Goal: Check status

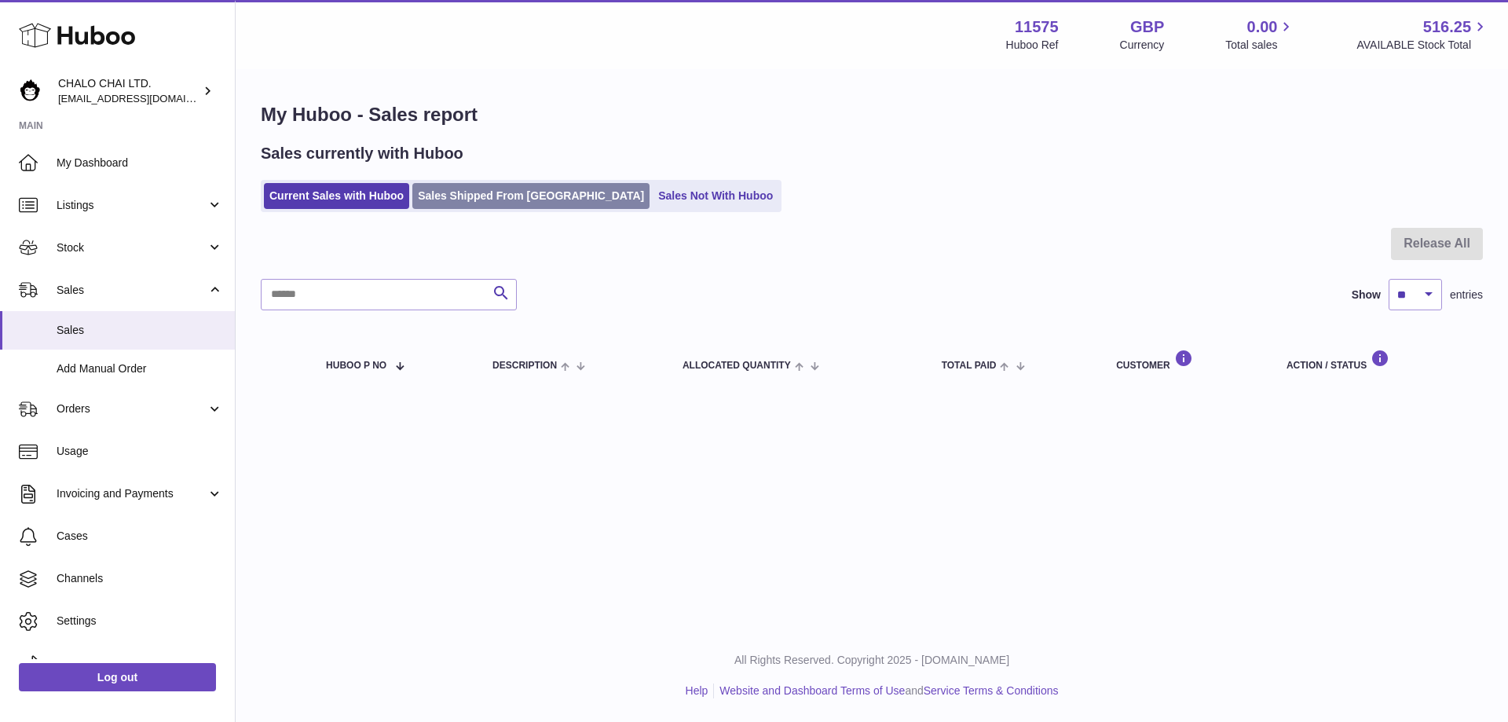
click at [469, 195] on link "Sales Shipped From [GEOGRAPHIC_DATA]" at bounding box center [530, 196] width 237 height 26
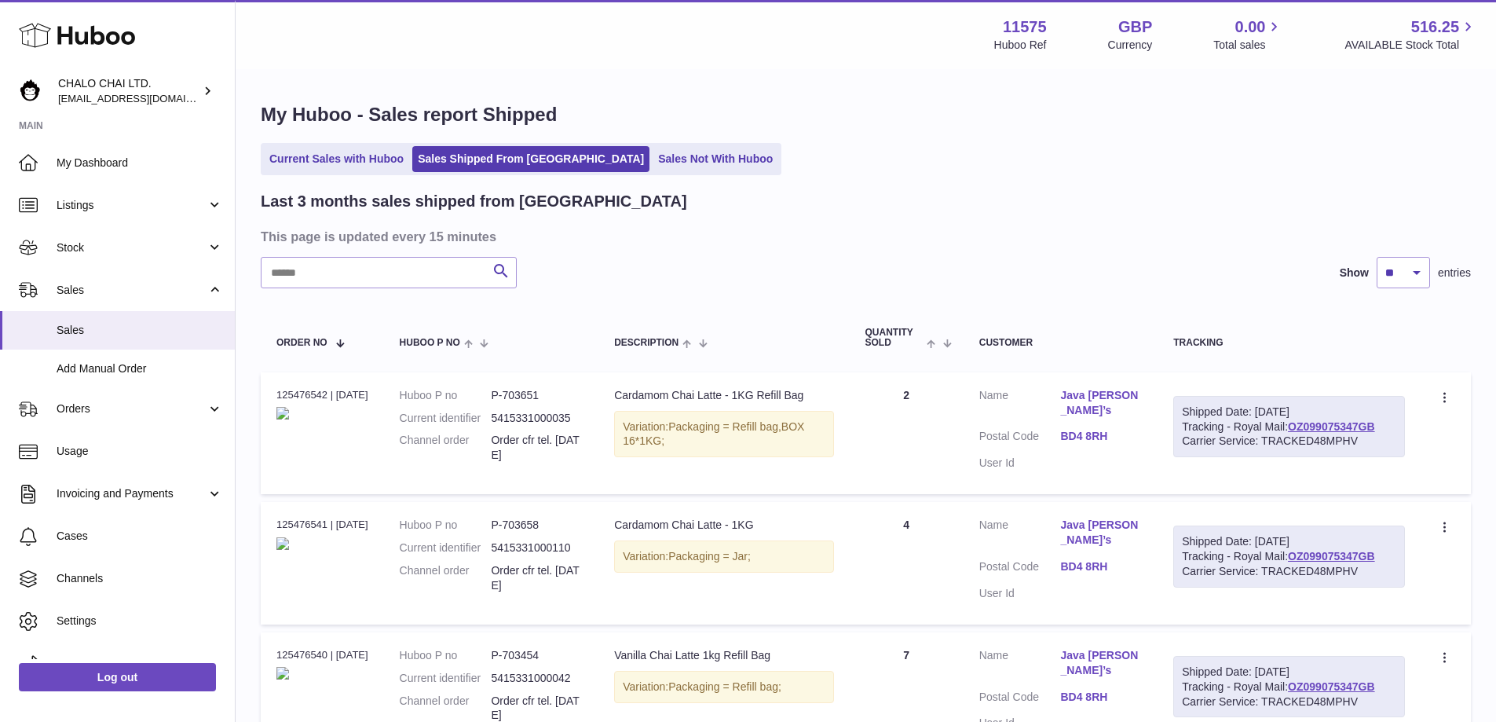
drag, startPoint x: 1360, startPoint y: 446, endPoint x: 1179, endPoint y: 408, distance: 185.3
click at [1179, 409] on div "Shipped Date: [DATE] Tracking - Royal Mail: OZ099075347GB Carrier Service: TRAC…" at bounding box center [1289, 427] width 232 height 62
copy div "Shipped Date: [DATE] Tracking - Royal Mail: OZ099075347GB Carrier Service: TRAC…"
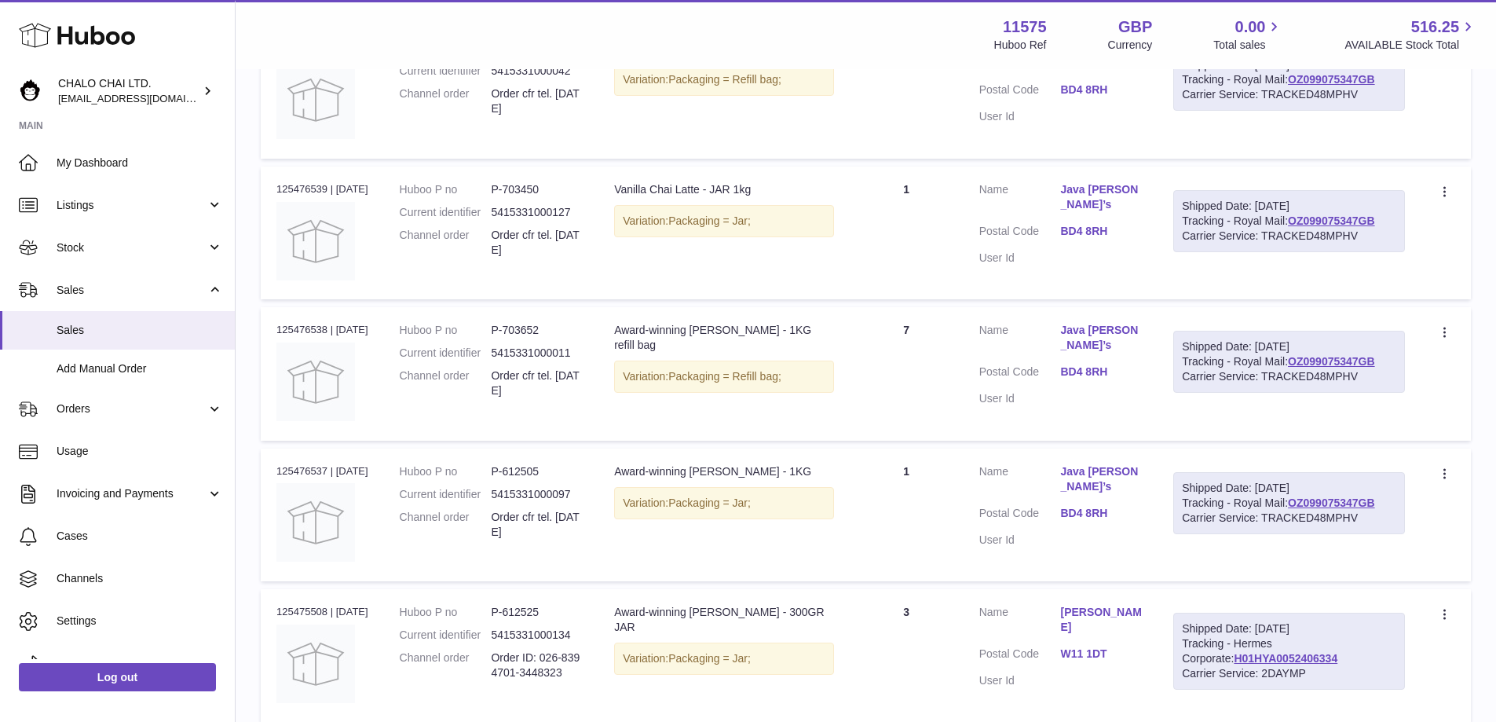
scroll to position [707, 0]
